Goal: Use online tool/utility: Utilize a website feature to perform a specific function

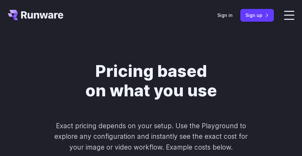
drag, startPoint x: 248, startPoint y: 12, endPoint x: 248, endPoint y: 18, distance: 5.8
click at [248, 12] on div "Sign in Sign up" at bounding box center [245, 15] width 57 height 12
click at [233, 18] on link "Sign in" at bounding box center [224, 14] width 15 height 7
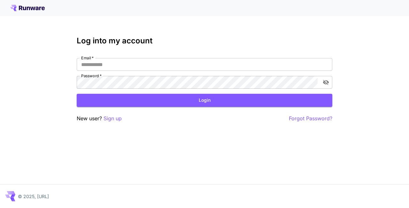
type input "********"
click at [175, 96] on button "Login" at bounding box center [204, 100] width 255 height 13
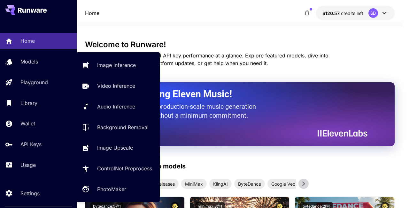
click at [34, 82] on p "Playground" at bounding box center [33, 83] width 27 height 8
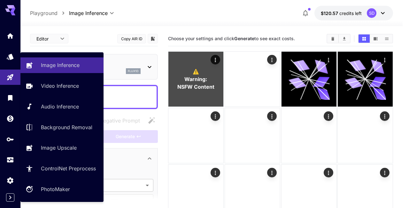
type input "**********"
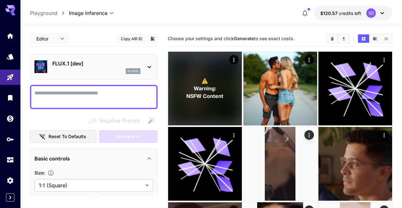
click at [125, 70] on div "flux1d" at bounding box center [96, 71] width 88 height 6
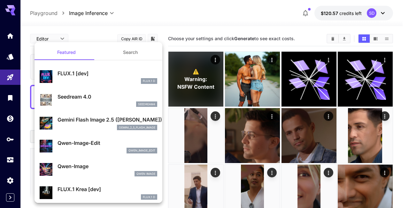
click at [132, 50] on button "Search" at bounding box center [130, 52] width 64 height 15
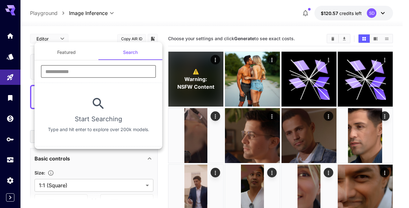
click at [98, 69] on input "text" at bounding box center [98, 71] width 115 height 13
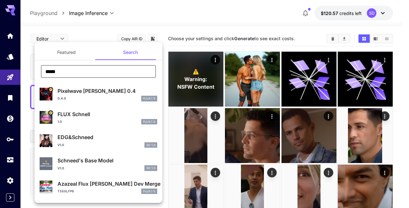
type input "*****"
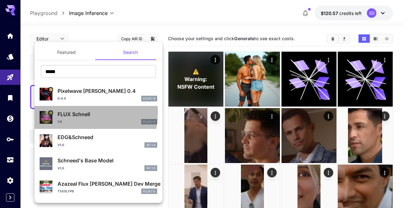
click at [74, 113] on p "FLUX Schnell" at bounding box center [107, 115] width 100 height 8
type input "*"
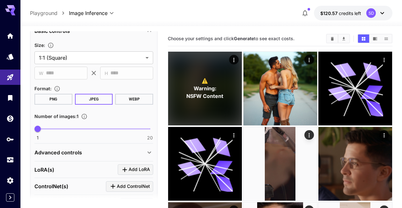
scroll to position [182, 0]
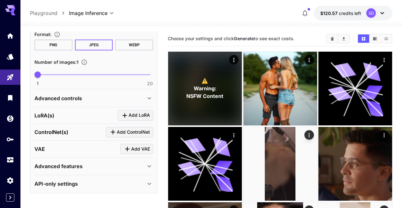
click at [82, 99] on div "Advanced controls" at bounding box center [89, 99] width 111 height 8
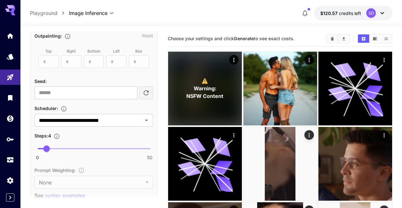
scroll to position [352, 0]
